Goal: Communication & Community: Participate in discussion

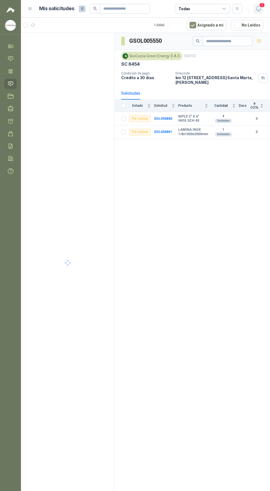
click at [259, 12] on icon "button" at bounding box center [259, 8] width 7 height 7
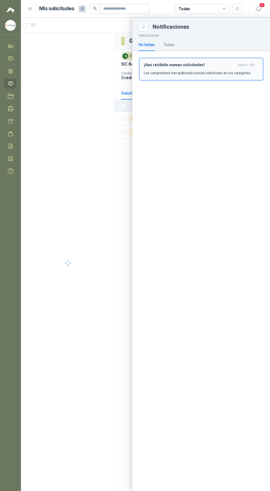
click at [229, 73] on p "Los compradores han publicado nuevas solicitudes en tus categorías." at bounding box center [198, 73] width 108 height 5
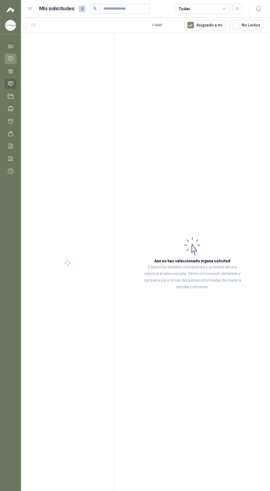
click at [12, 61] on icon at bounding box center [11, 59] width 6 height 6
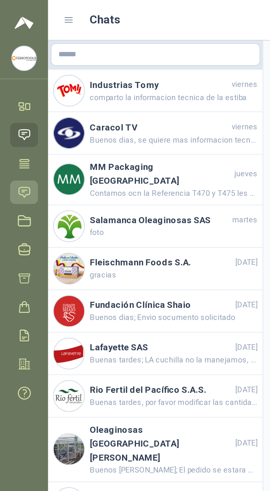
click at [11, 83] on icon at bounding box center [10, 83] width 5 height 4
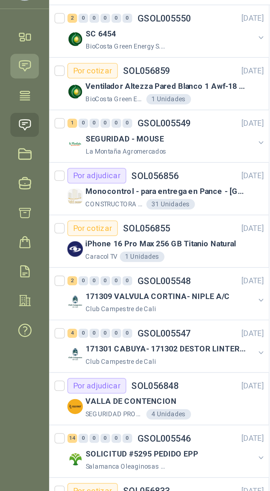
click at [10, 59] on icon at bounding box center [10, 59] width 5 height 4
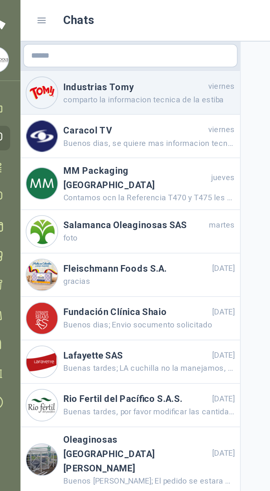
click at [98, 40] on span "comparto la informacion tecnica de la estiba" at bounding box center [75, 42] width 73 height 5
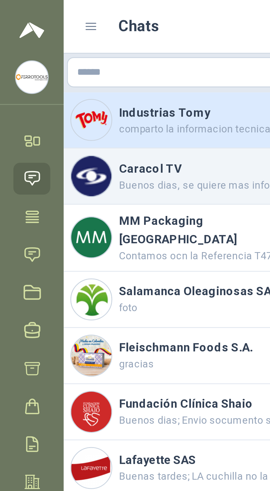
click at [74, 57] on h4 "Caracol TV" at bounding box center [69, 55] width 61 height 6
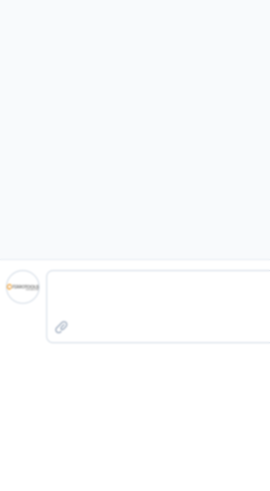
scroll to position [39, 0]
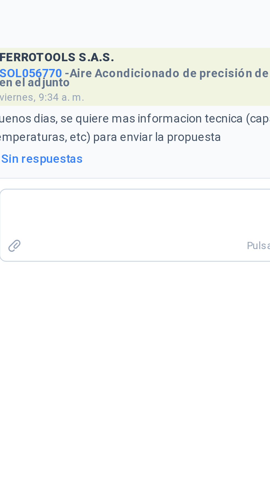
type textarea "*"
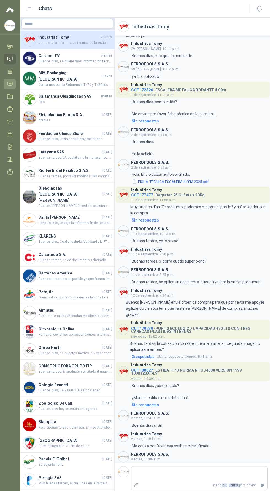
click at [11, 84] on icon at bounding box center [11, 84] width 6 height 6
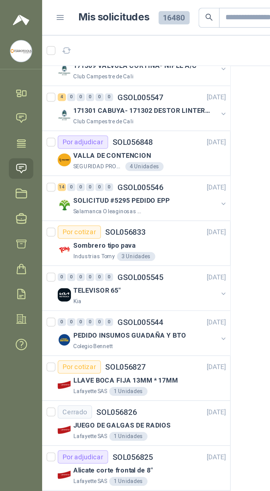
scroll to position [127, 0]
